Goal: Information Seeking & Learning: Learn about a topic

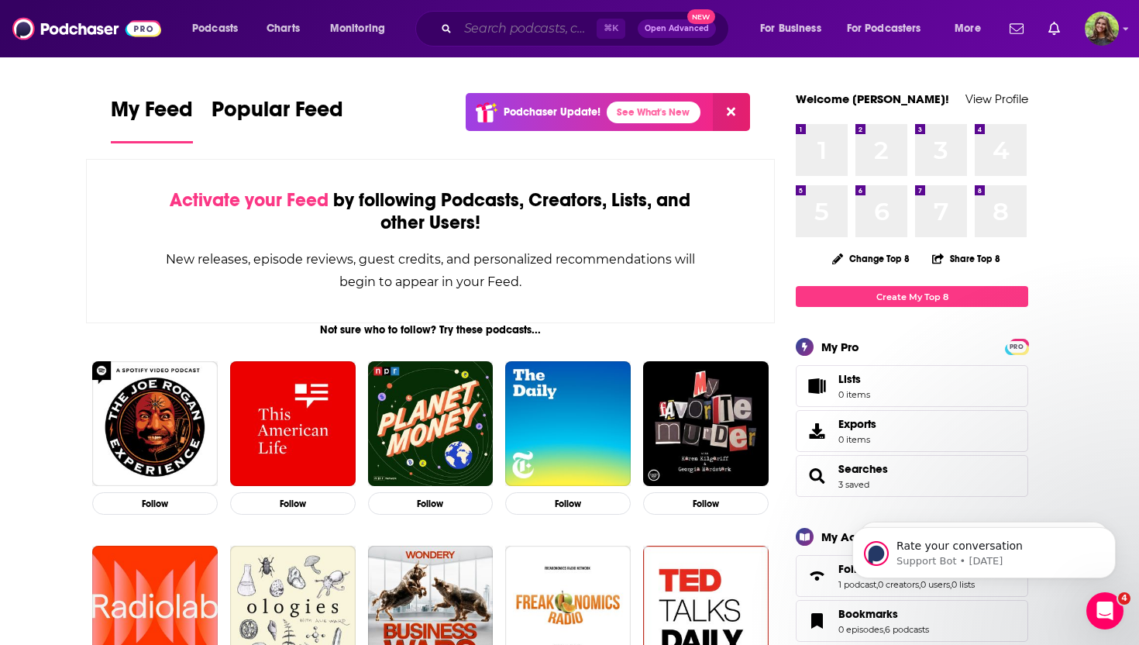
click at [566, 25] on input "Search podcasts, credits, & more..." at bounding box center [527, 28] width 139 height 25
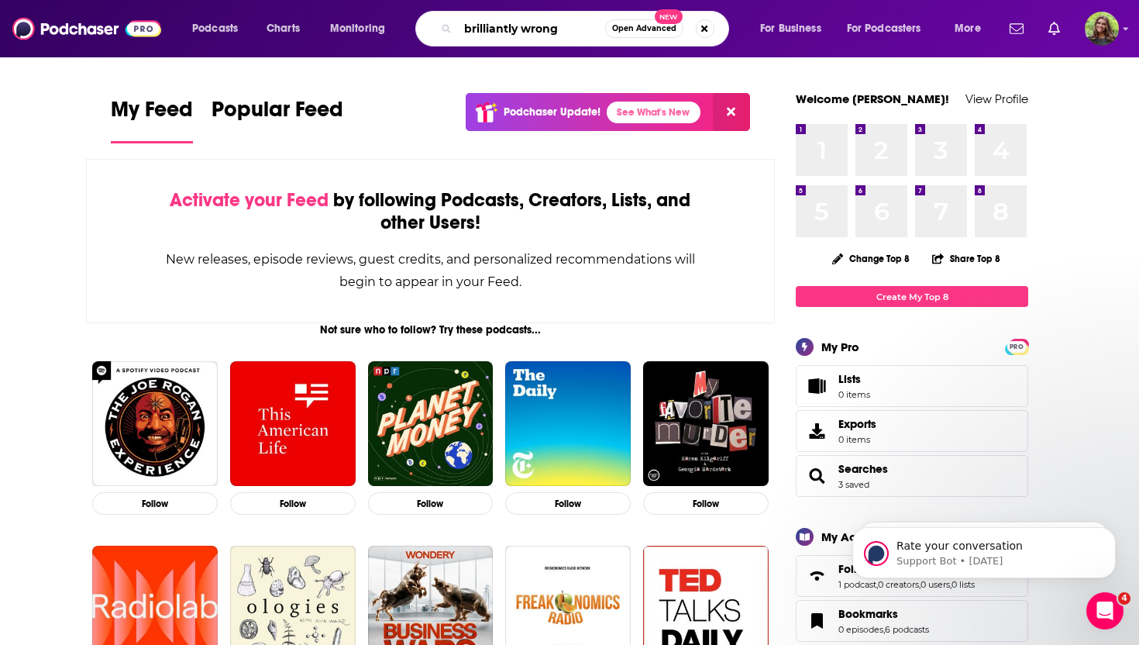
type input "brilliantly wrong"
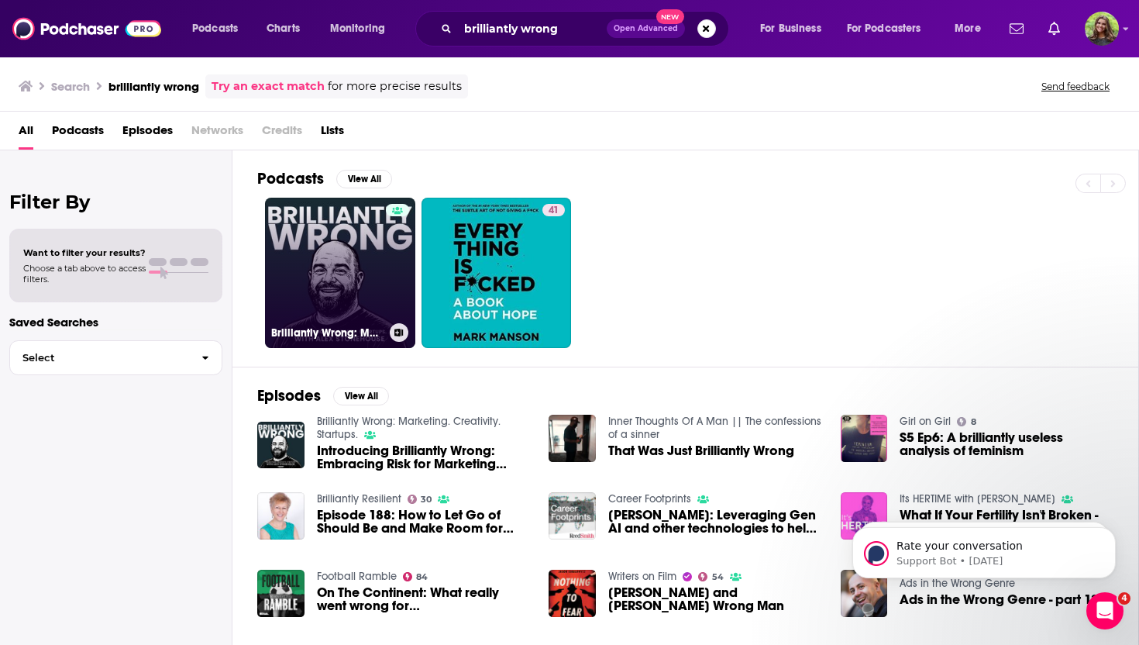
click at [338, 258] on link "Brilliantly Wrong: Marketing. Creativity. Startups." at bounding box center [340, 273] width 150 height 150
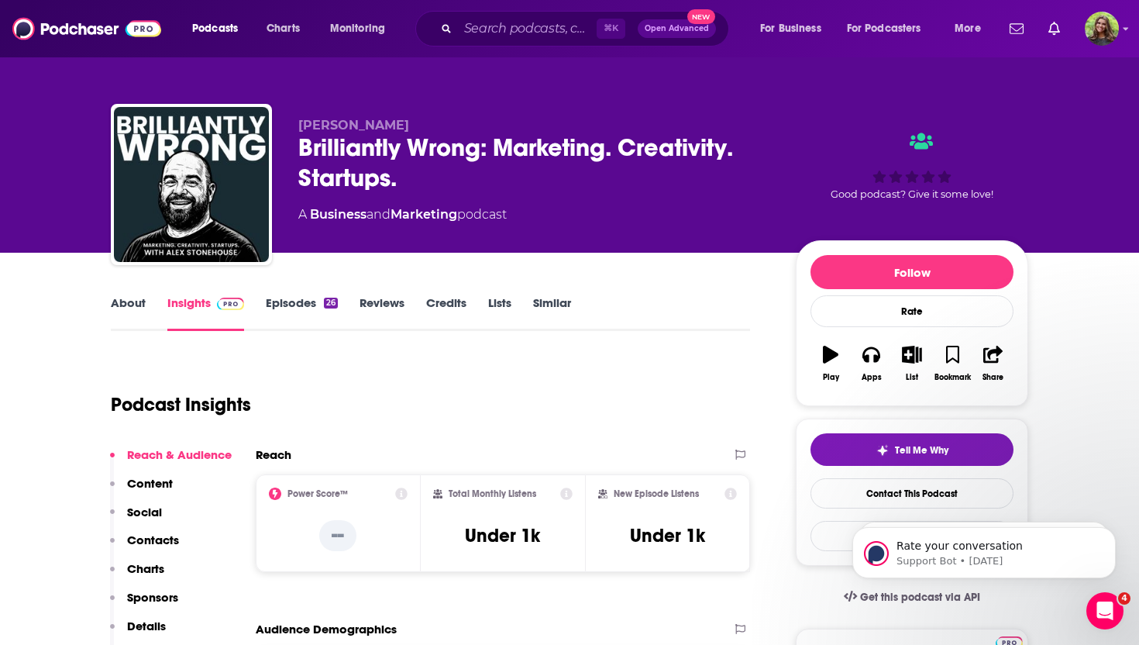
click at [129, 305] on link "About" at bounding box center [128, 313] width 35 height 36
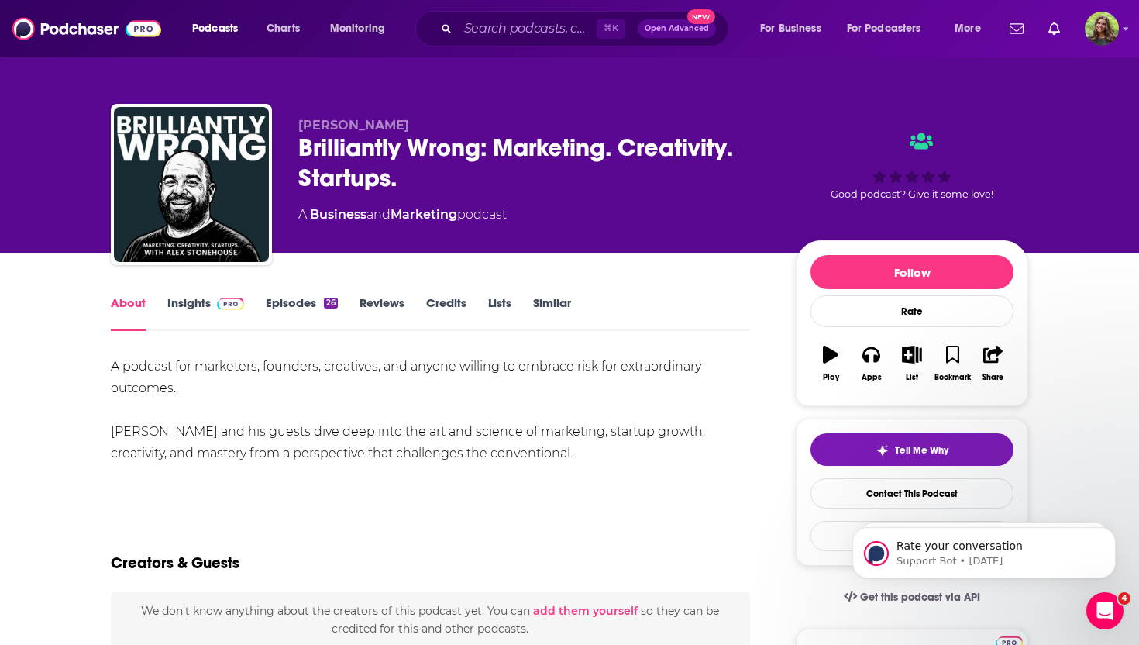
click at [566, 303] on link "Similar" at bounding box center [552, 313] width 38 height 36
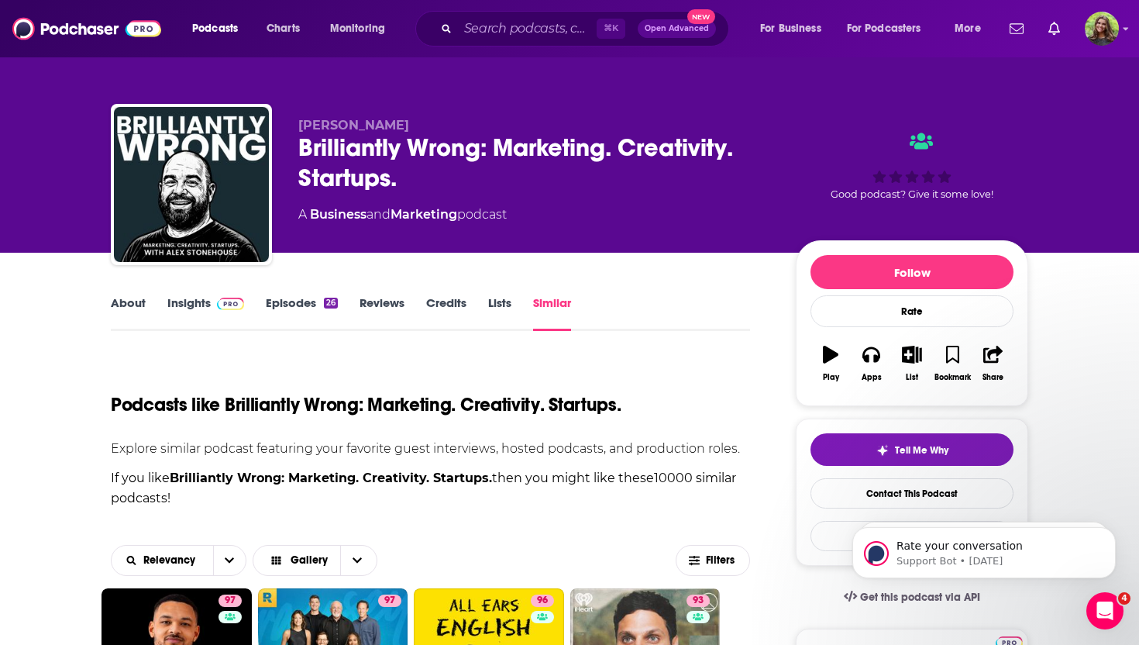
click at [335, 217] on link "Business" at bounding box center [338, 214] width 57 height 15
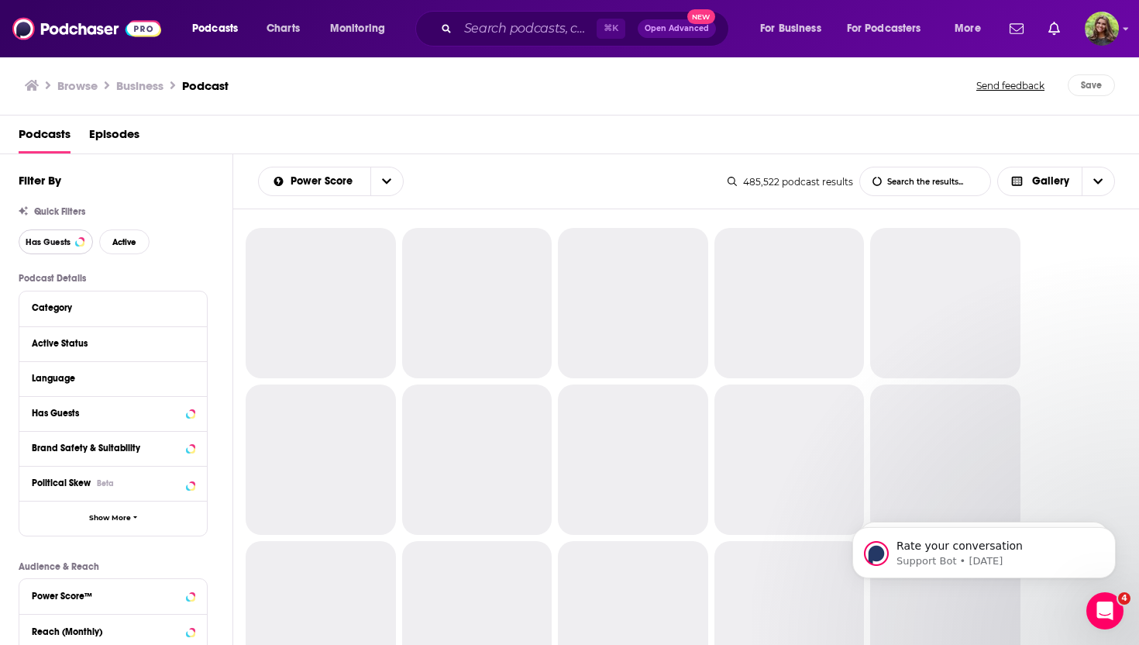
click at [43, 245] on span "Has Guests" at bounding box center [48, 242] width 45 height 9
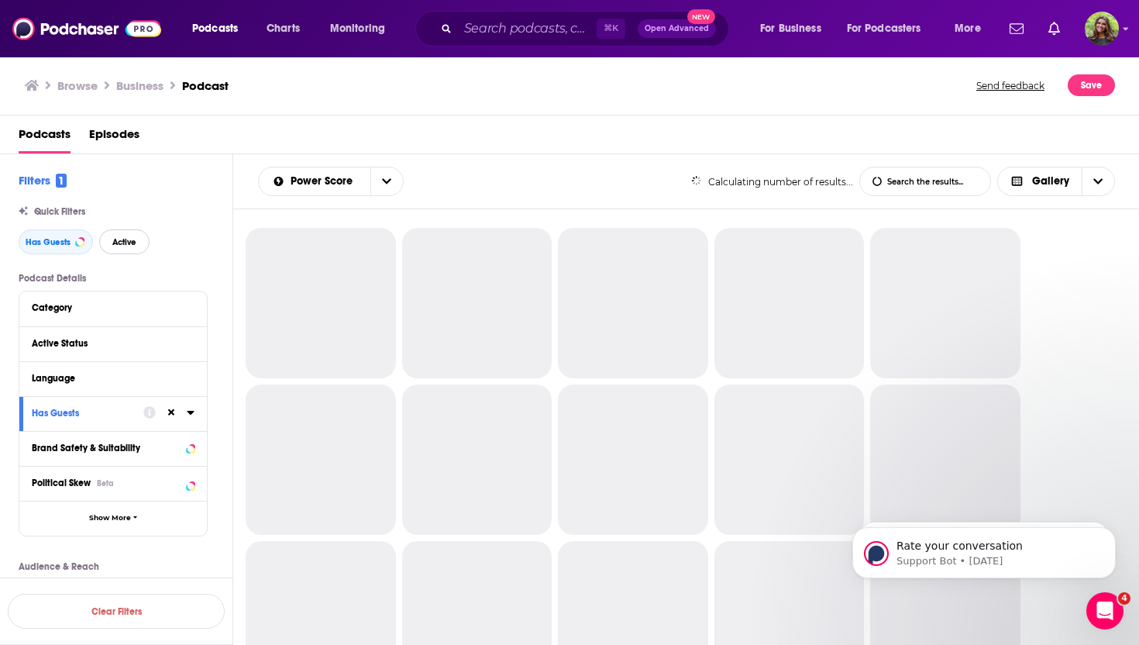
click at [136, 245] on span "Active" at bounding box center [124, 242] width 24 height 9
click at [125, 381] on div "Language" at bounding box center [104, 378] width 145 height 11
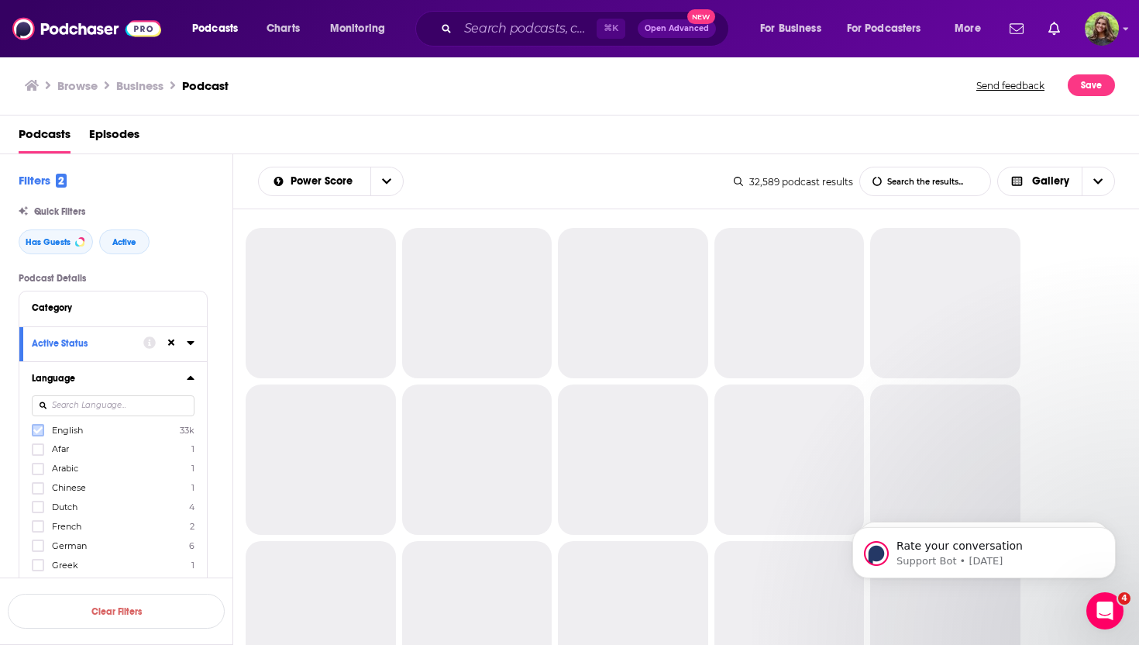
click at [38, 435] on icon at bounding box center [37, 429] width 9 height 9
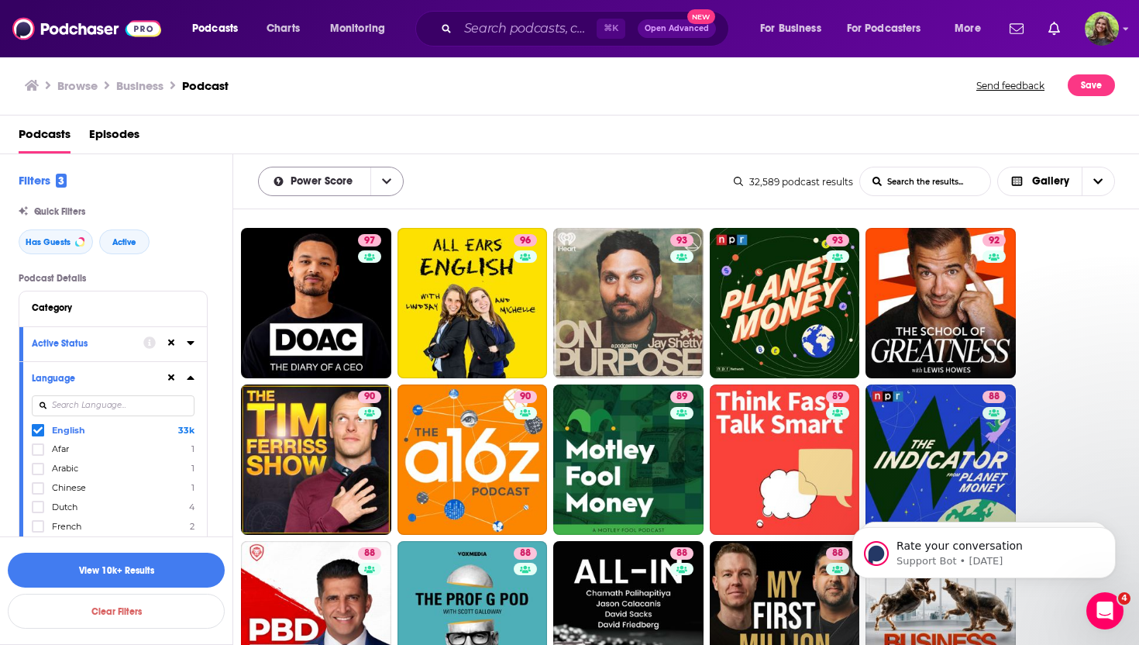
click at [384, 170] on button "open menu" at bounding box center [386, 181] width 33 height 28
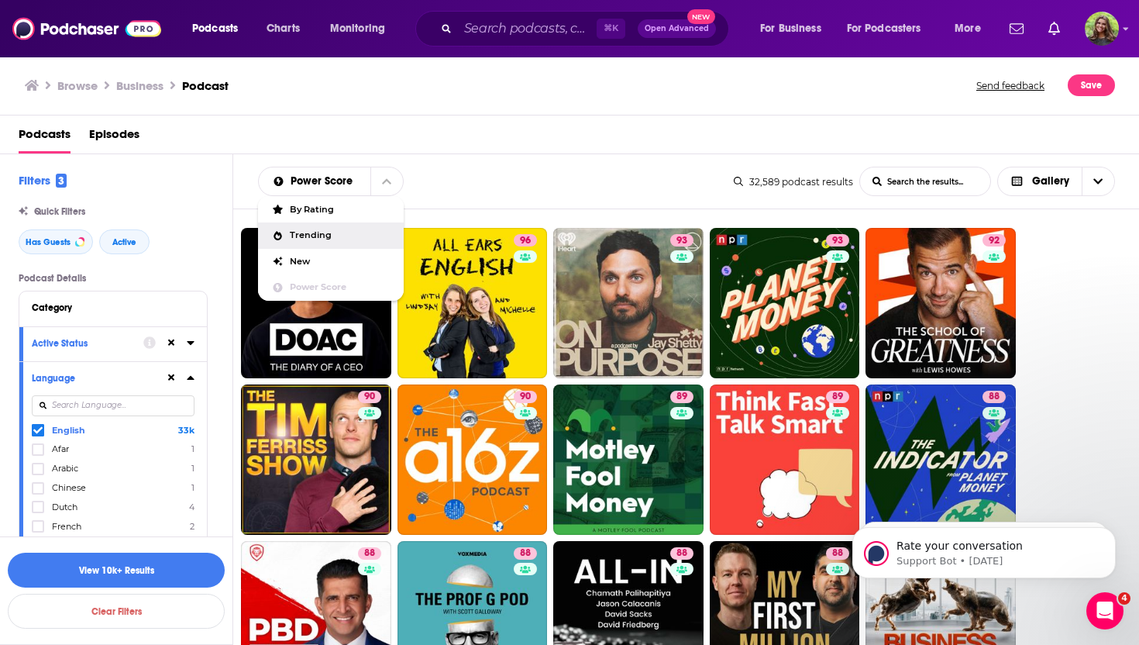
click at [357, 246] on div "Trending" at bounding box center [331, 235] width 146 height 26
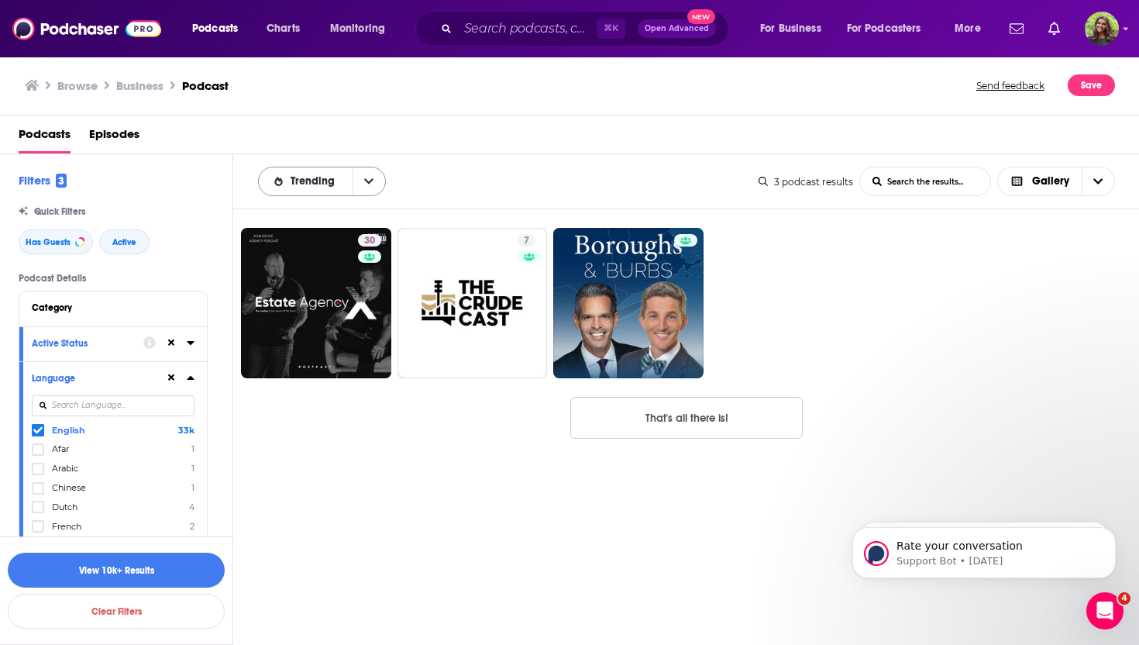
click at [360, 179] on button "open menu" at bounding box center [368, 181] width 33 height 28
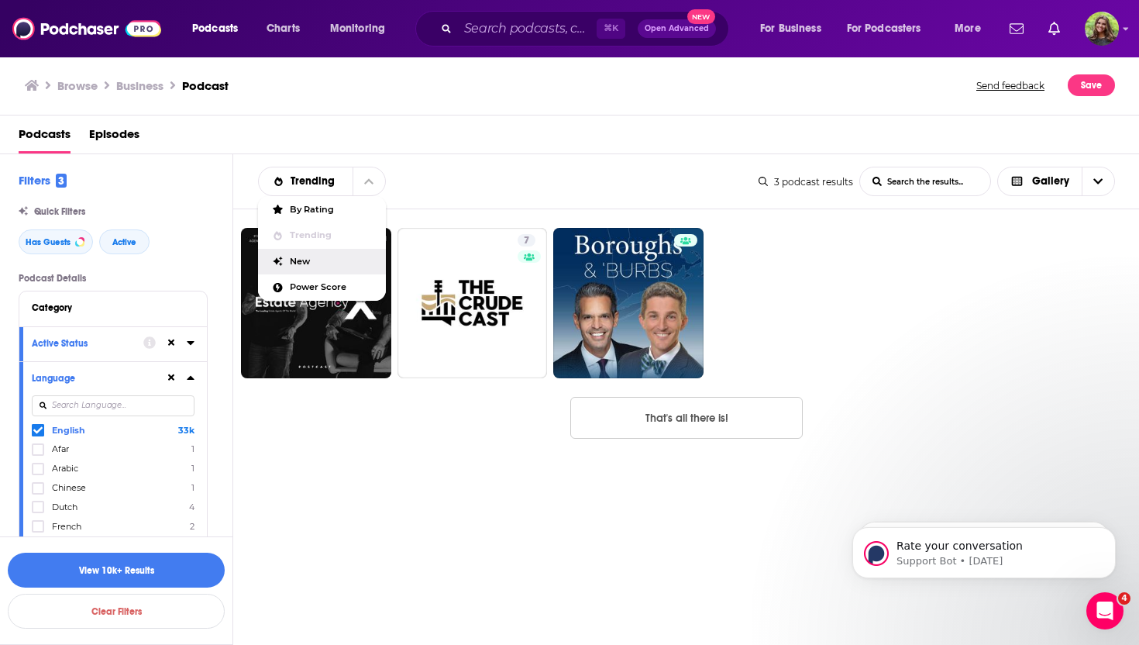
click at [334, 263] on span "New" at bounding box center [332, 261] width 84 height 9
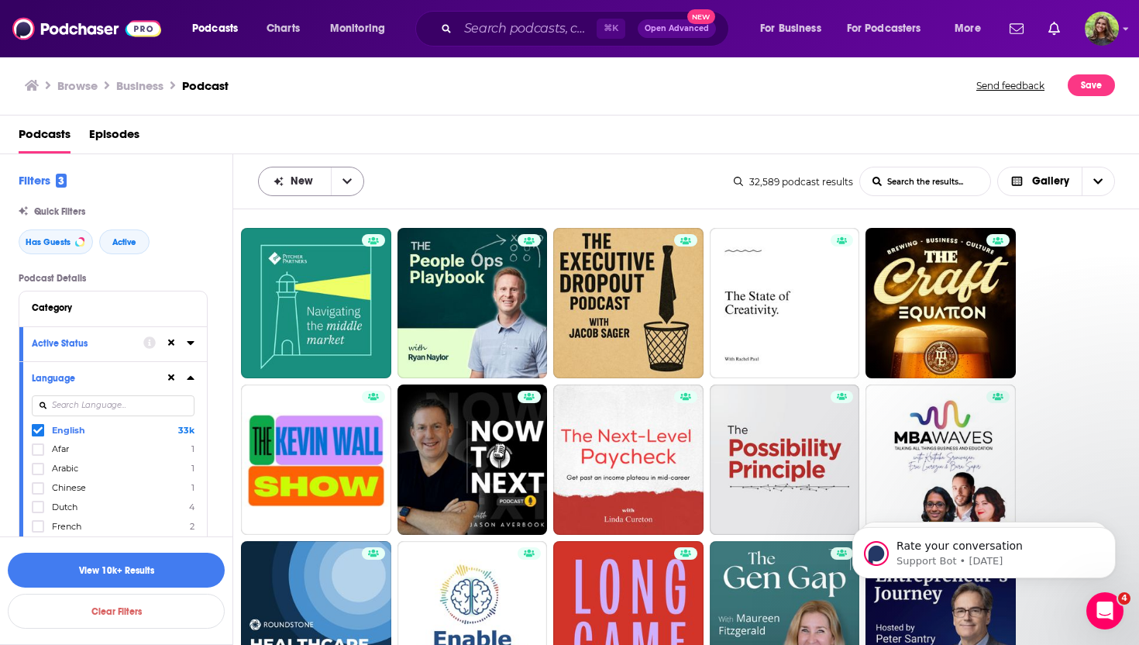
click at [334, 179] on button "open menu" at bounding box center [347, 181] width 33 height 28
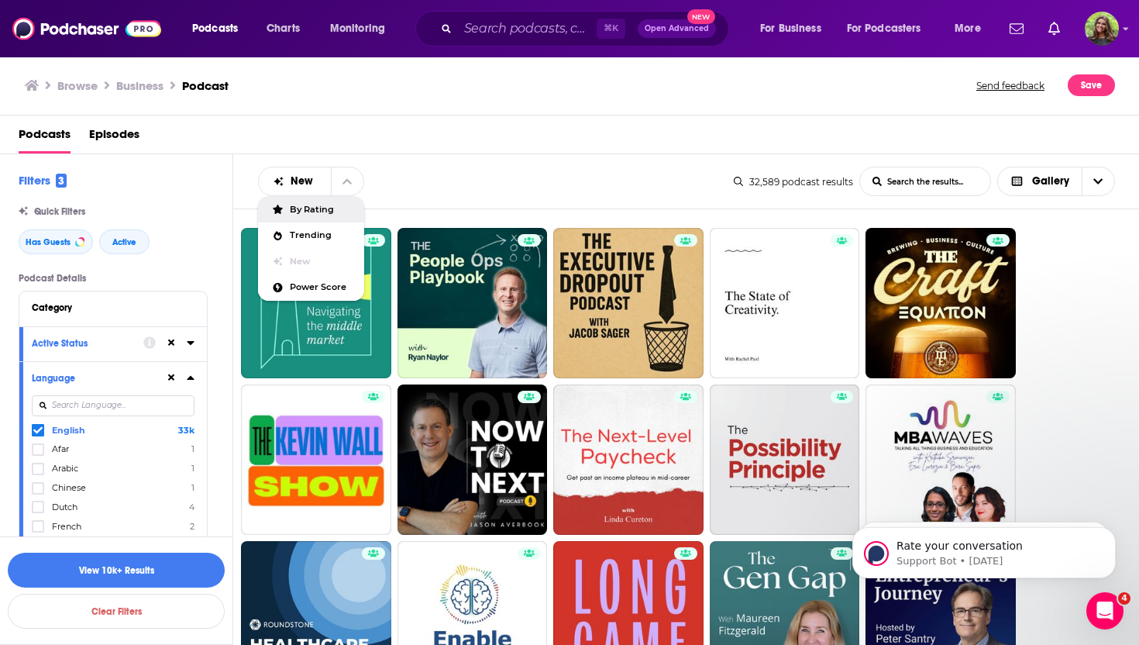
click at [311, 215] on div "By Rating" at bounding box center [311, 209] width 106 height 26
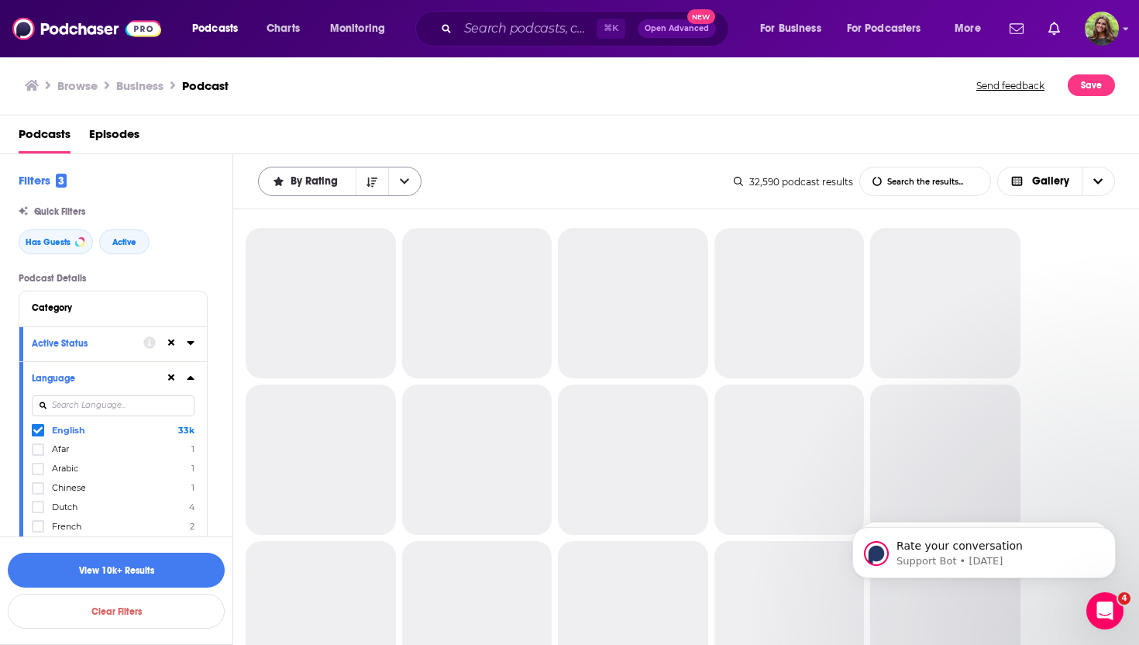
click at [414, 181] on button "open menu" at bounding box center [404, 181] width 33 height 28
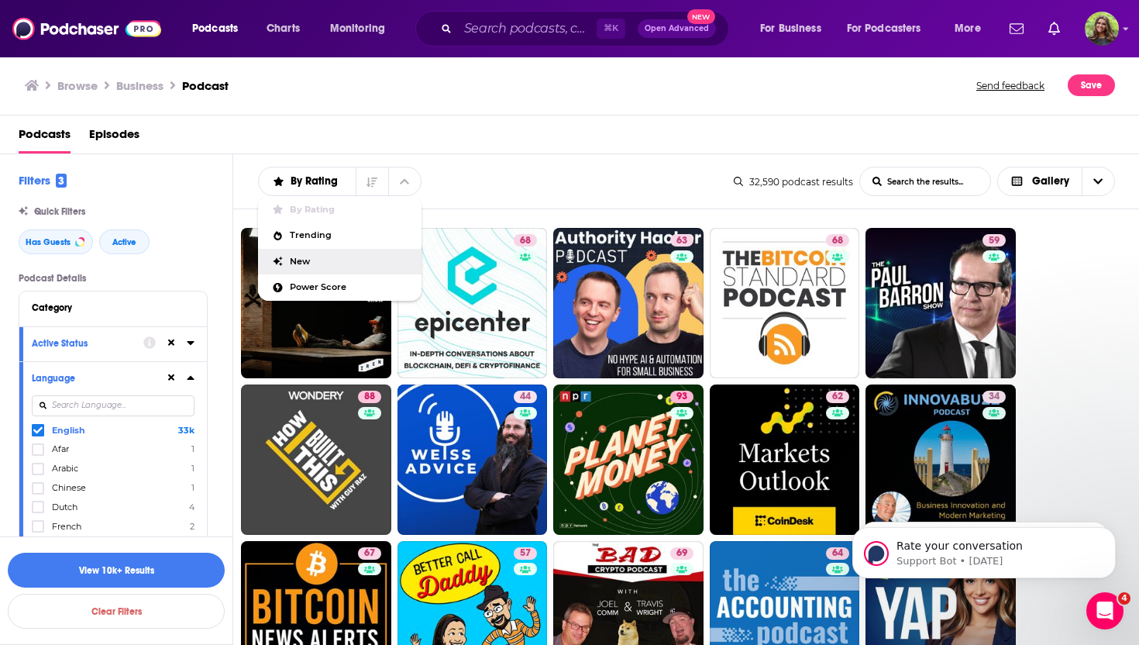
click at [510, 182] on div "By Rating By Rating Trending New Power Score List Search Input Search the resul…" at bounding box center [496, 181] width 476 height 29
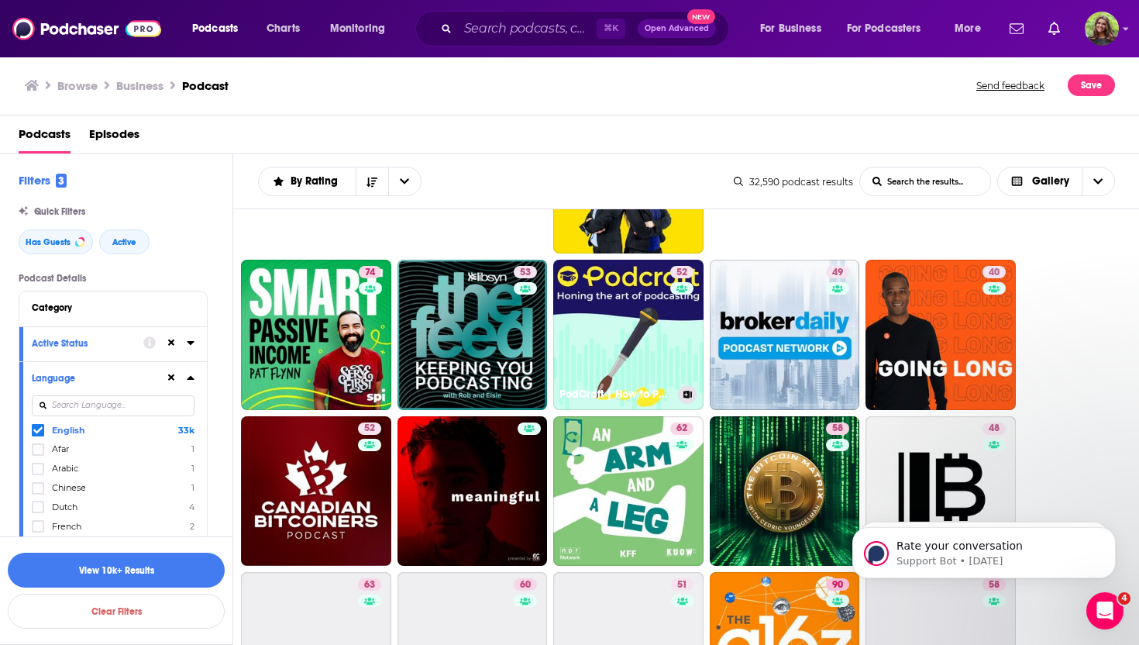
scroll to position [1222, 0]
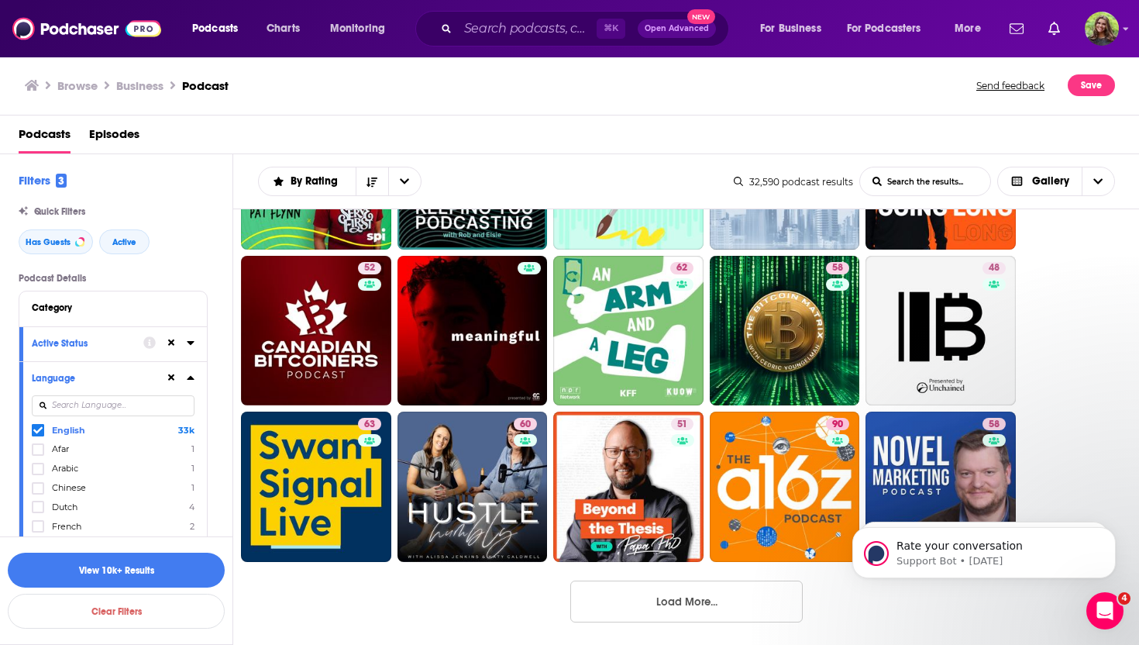
click at [652, 596] on button "Load More..." at bounding box center [686, 601] width 232 height 42
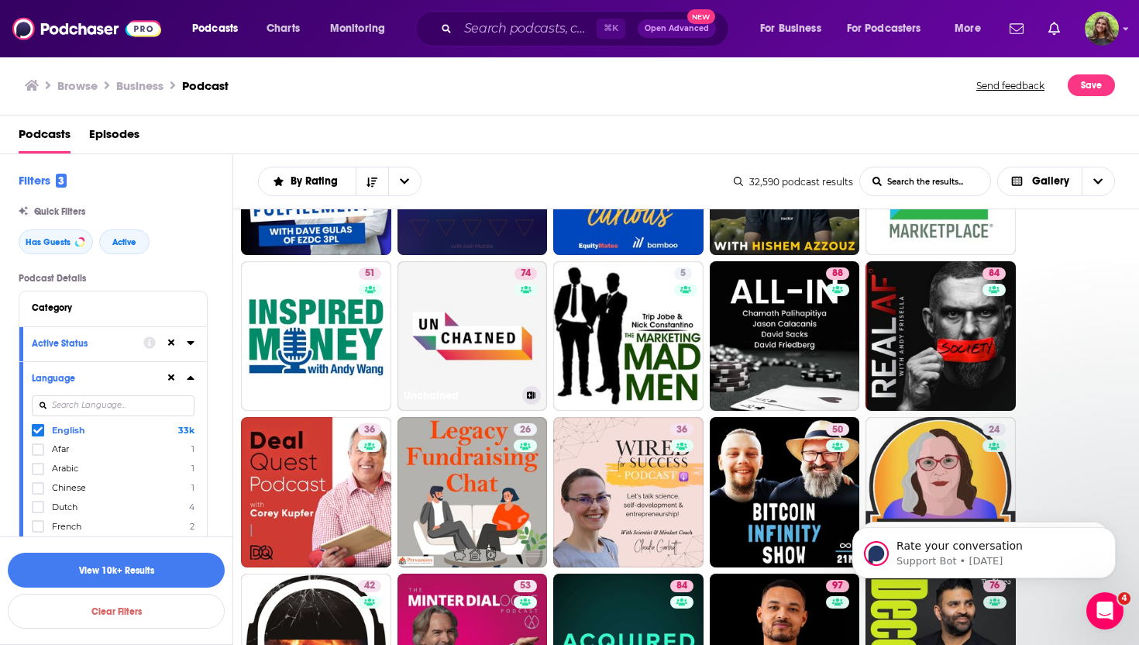
scroll to position [2310, 0]
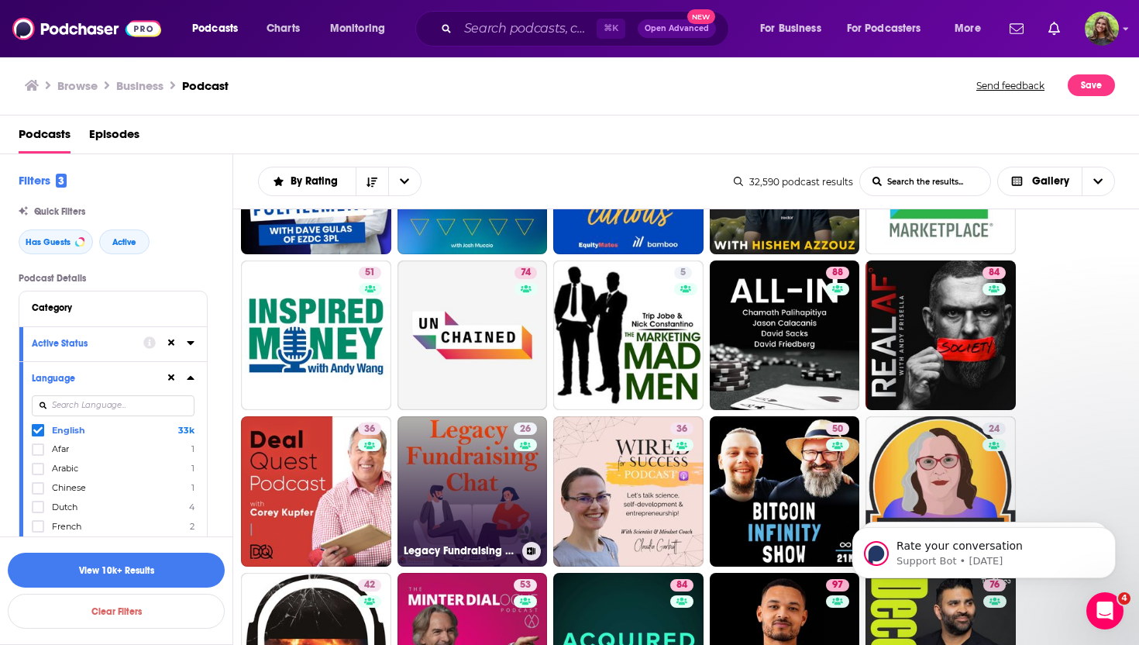
click at [476, 478] on link "26 Legacy Fundraising Chat" at bounding box center [472, 491] width 150 height 150
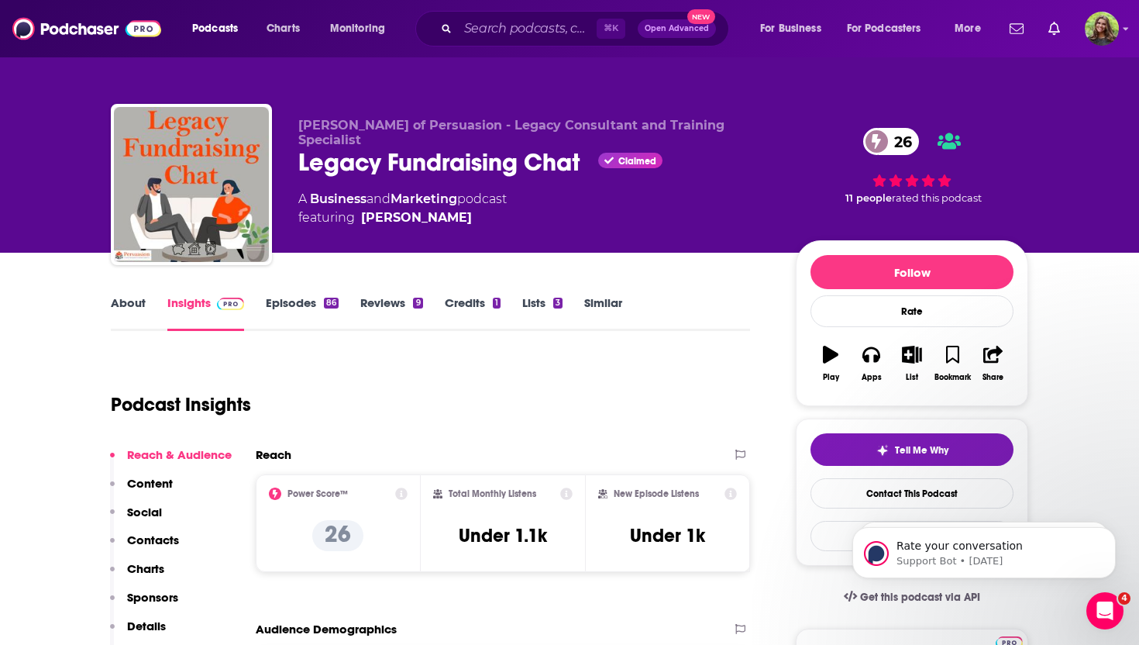
click at [133, 301] on link "About" at bounding box center [128, 313] width 35 height 36
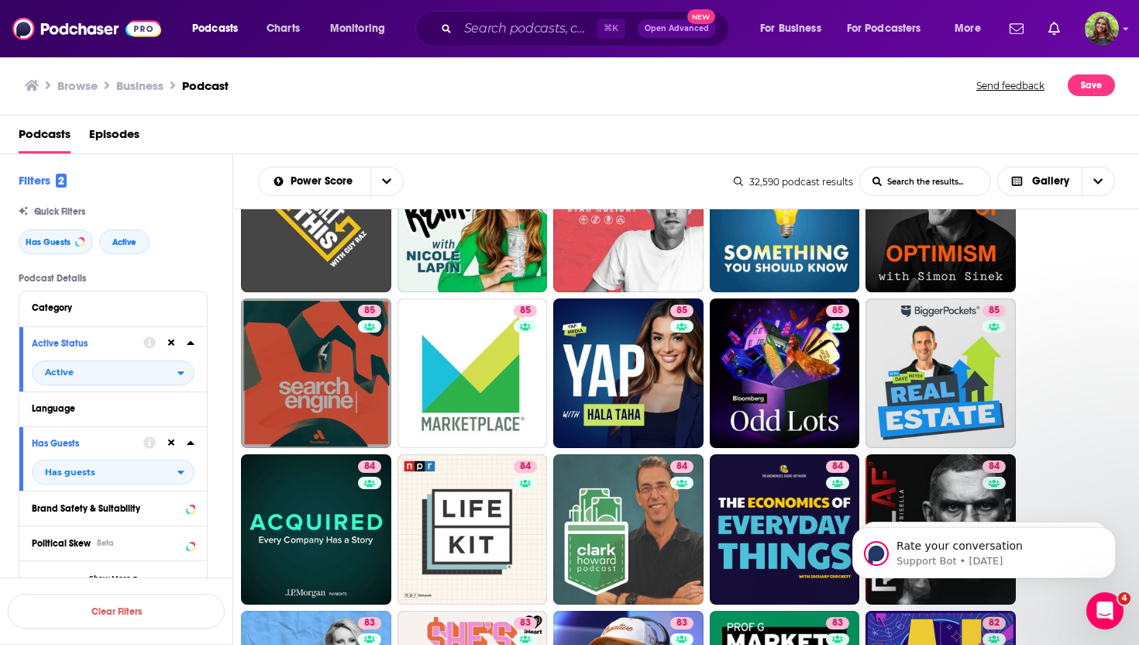
scroll to position [548, 0]
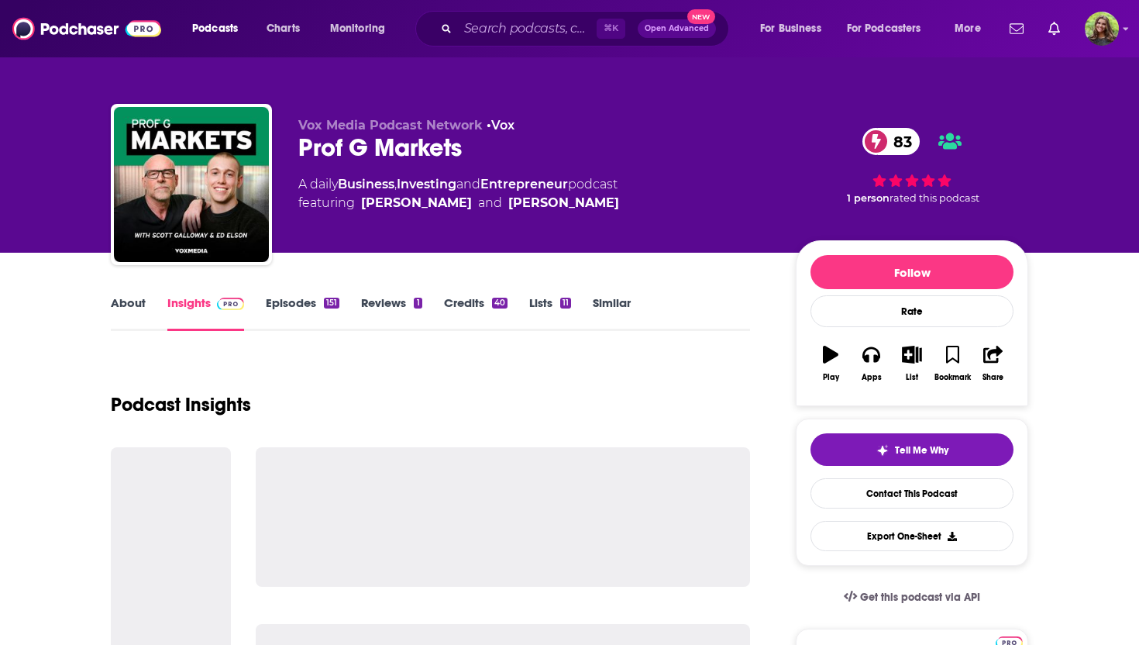
click at [135, 302] on link "About" at bounding box center [128, 313] width 35 height 36
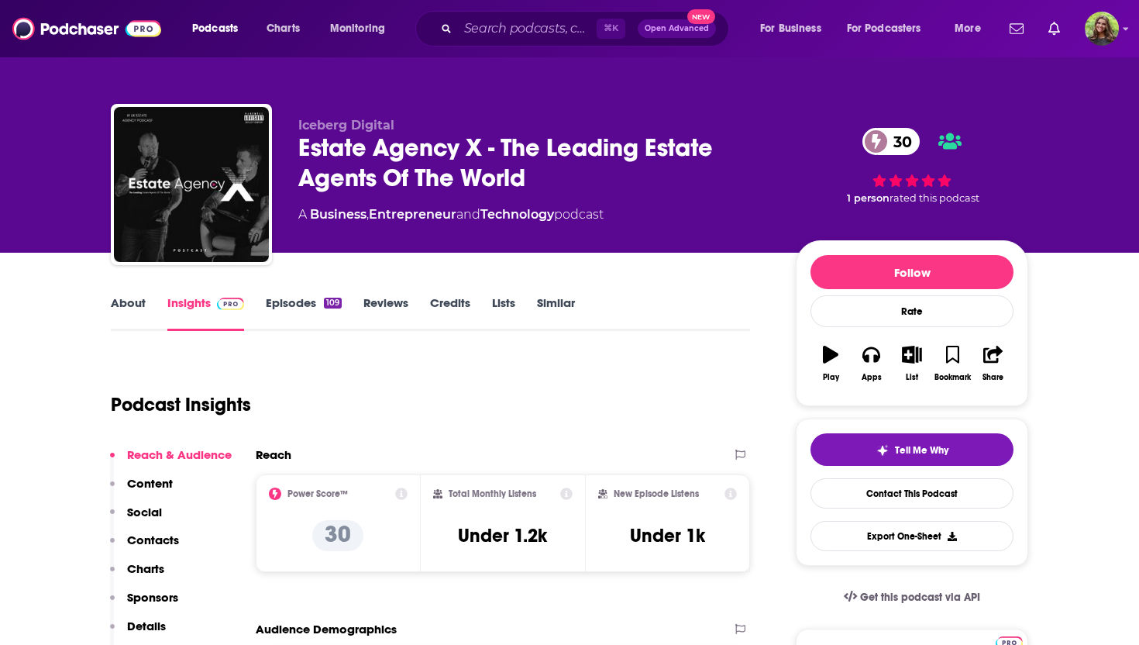
click at [120, 306] on link "About" at bounding box center [128, 313] width 35 height 36
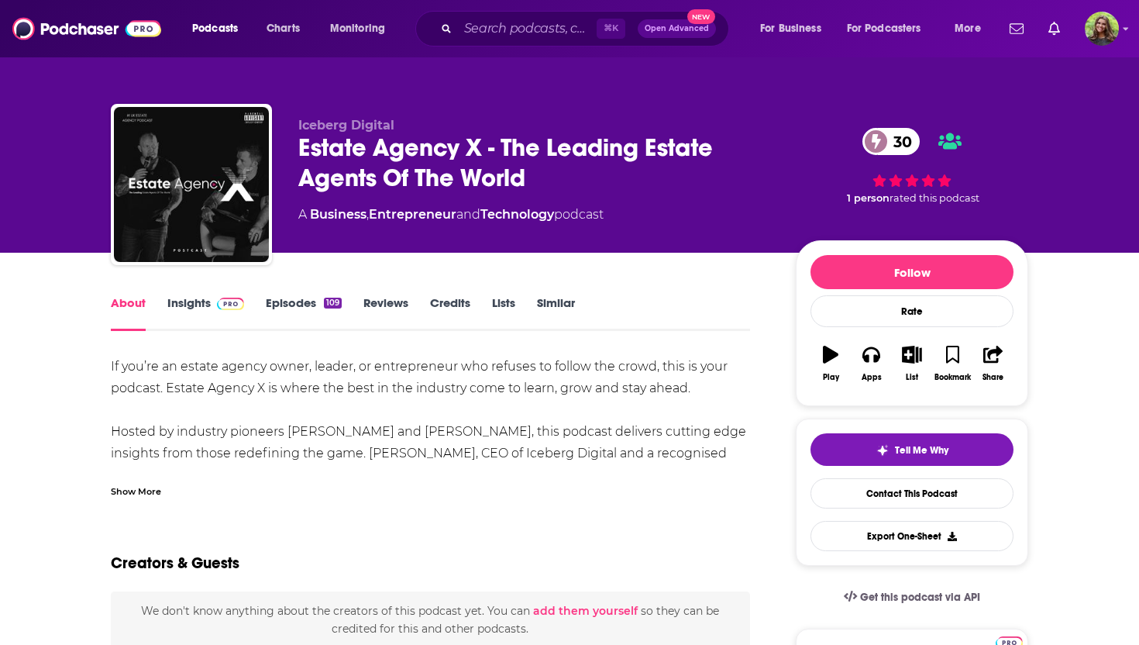
click at [150, 488] on div "Show More" at bounding box center [136, 490] width 50 height 15
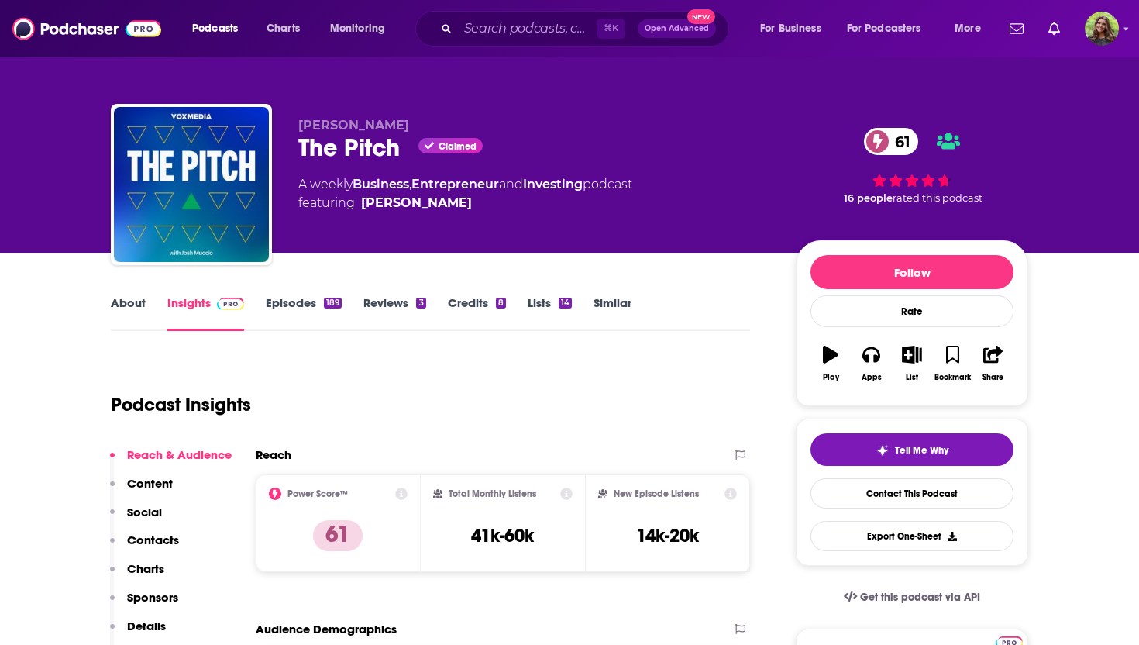
click at [130, 306] on link "About" at bounding box center [128, 313] width 35 height 36
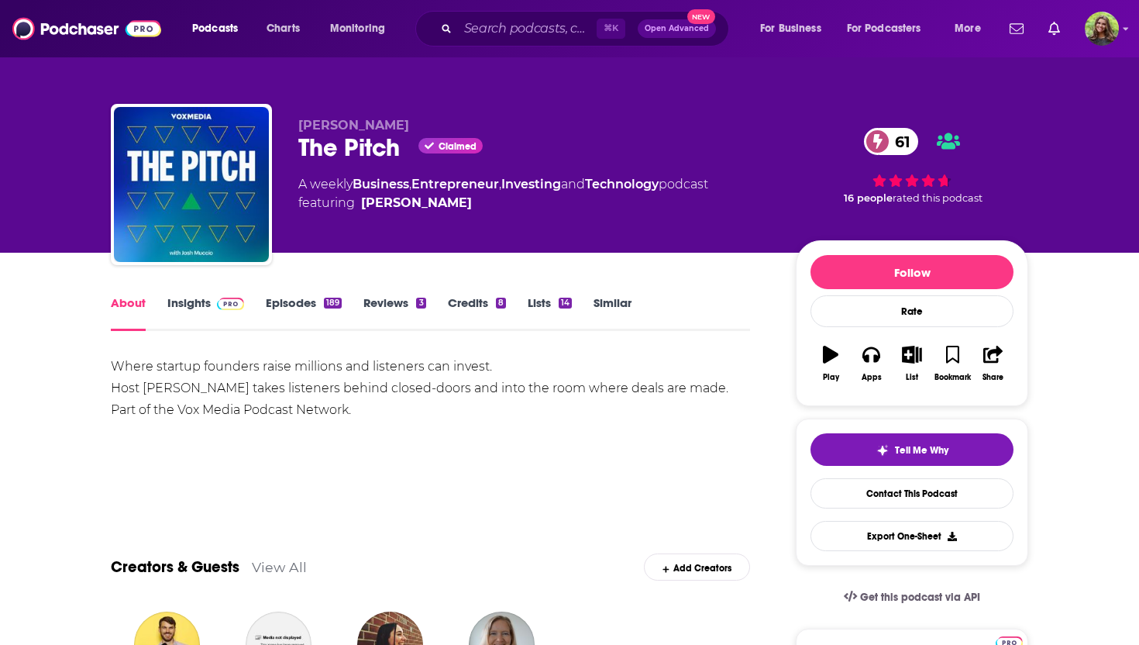
click at [289, 299] on link "Episodes 189" at bounding box center [304, 313] width 76 height 36
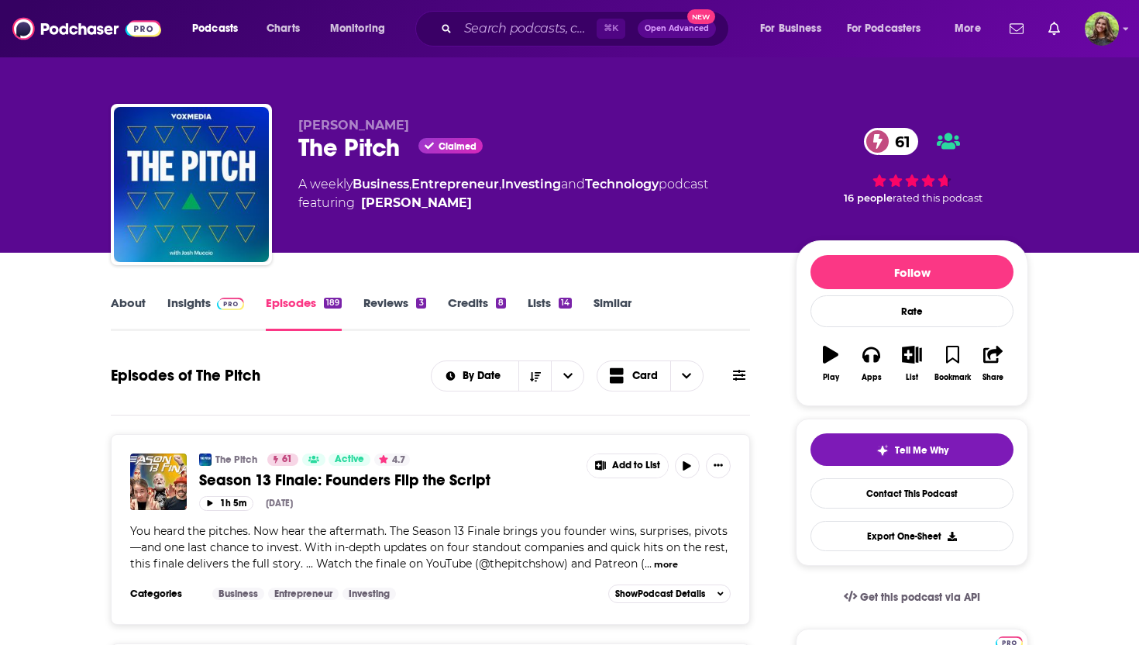
scroll to position [58, 0]
